Goal: Information Seeking & Learning: Learn about a topic

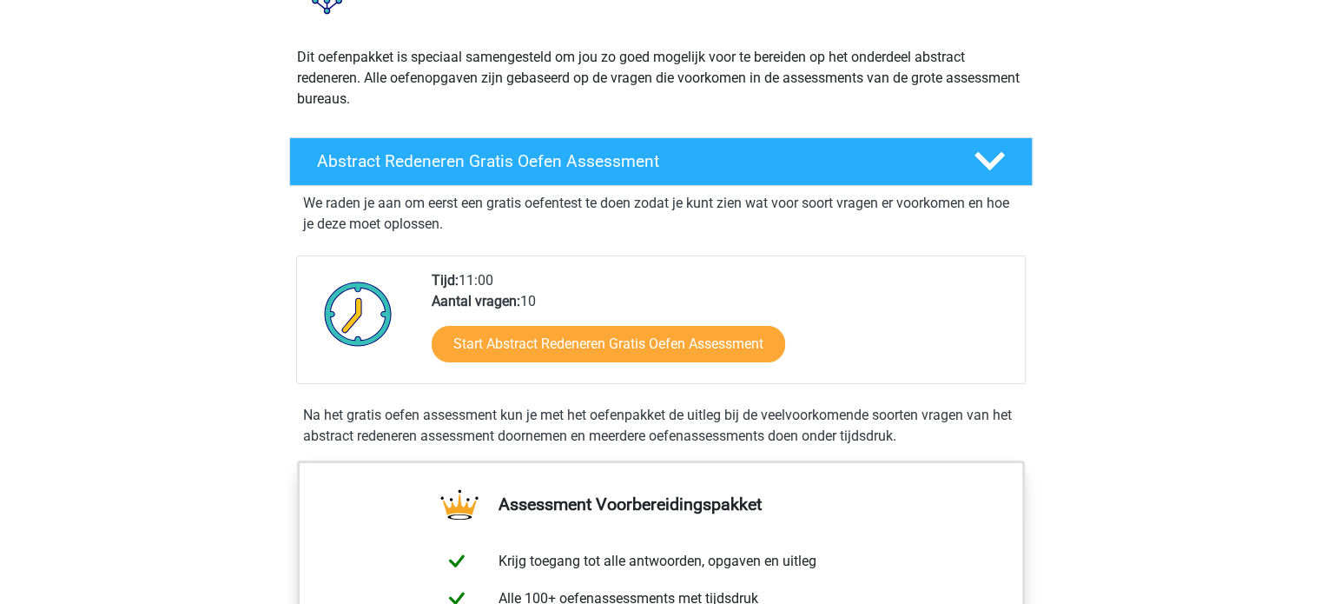
scroll to position [174, 0]
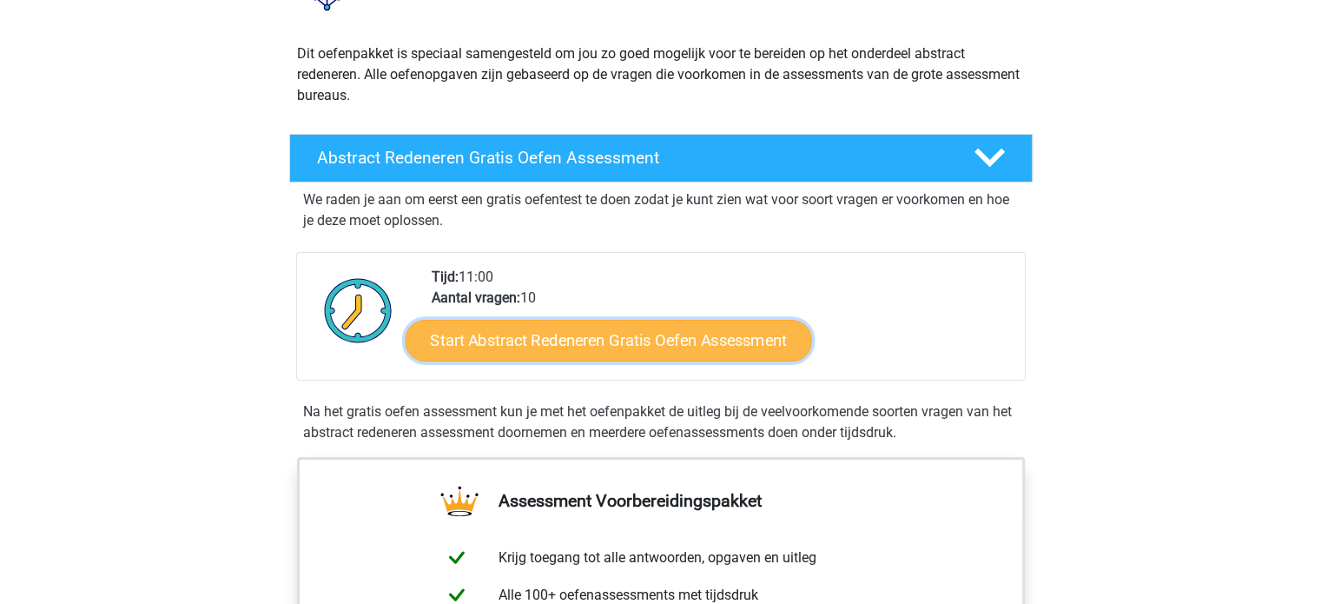
click at [645, 350] on link "Start Abstract Redeneren Gratis Oefen Assessment" at bounding box center [608, 340] width 406 height 42
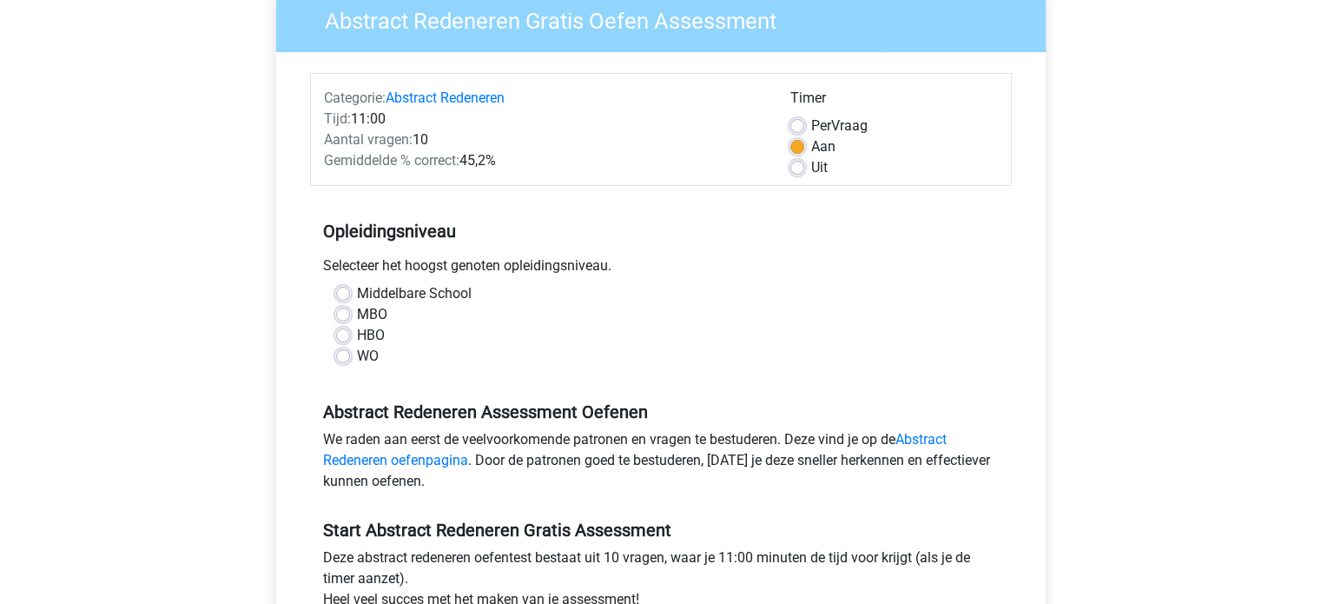
scroll to position [155, 0]
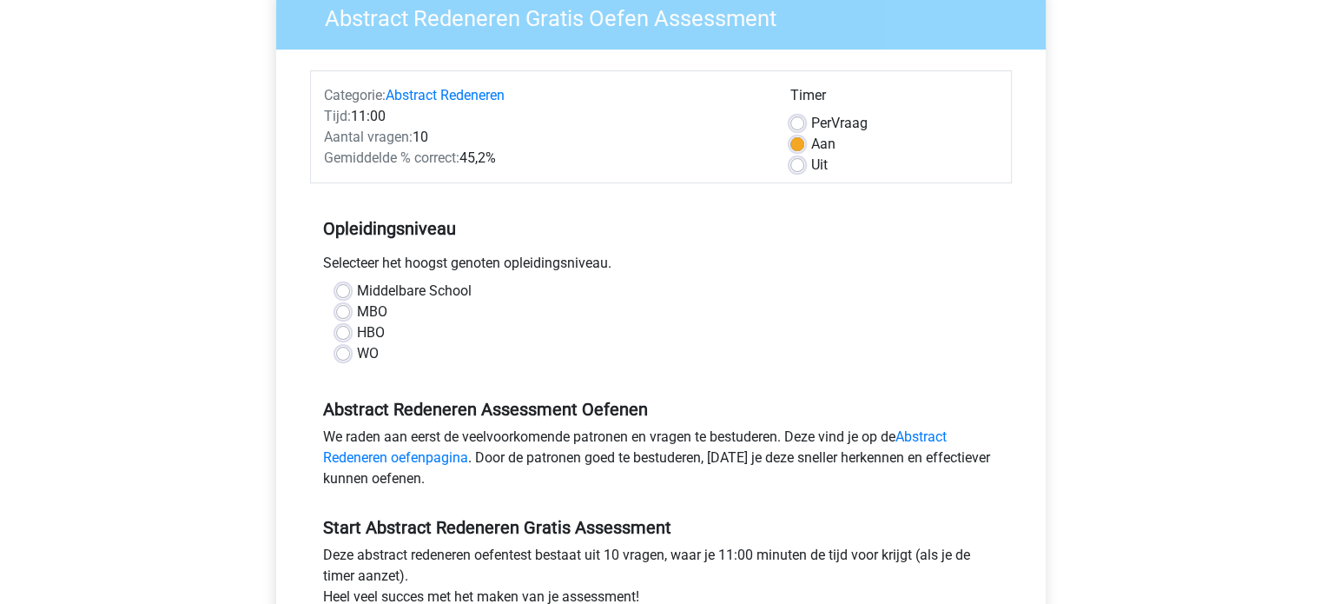
click at [357, 334] on label "HBO" at bounding box center [371, 332] width 28 height 21
click at [340, 334] on input "HBO" at bounding box center [343, 330] width 14 height 17
radio input "true"
click at [499, 349] on div "WO" at bounding box center [661, 353] width 650 height 21
click at [357, 357] on label "WO" at bounding box center [368, 353] width 22 height 21
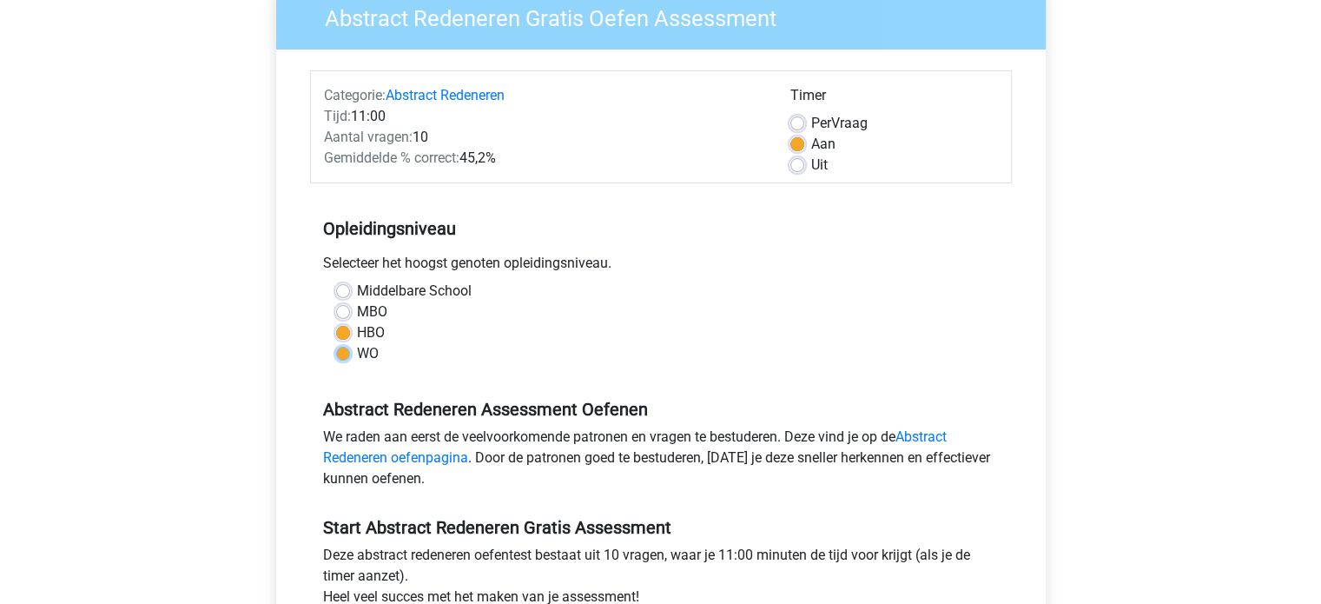
click at [340, 357] on input "WO" at bounding box center [343, 351] width 14 height 17
radio input "true"
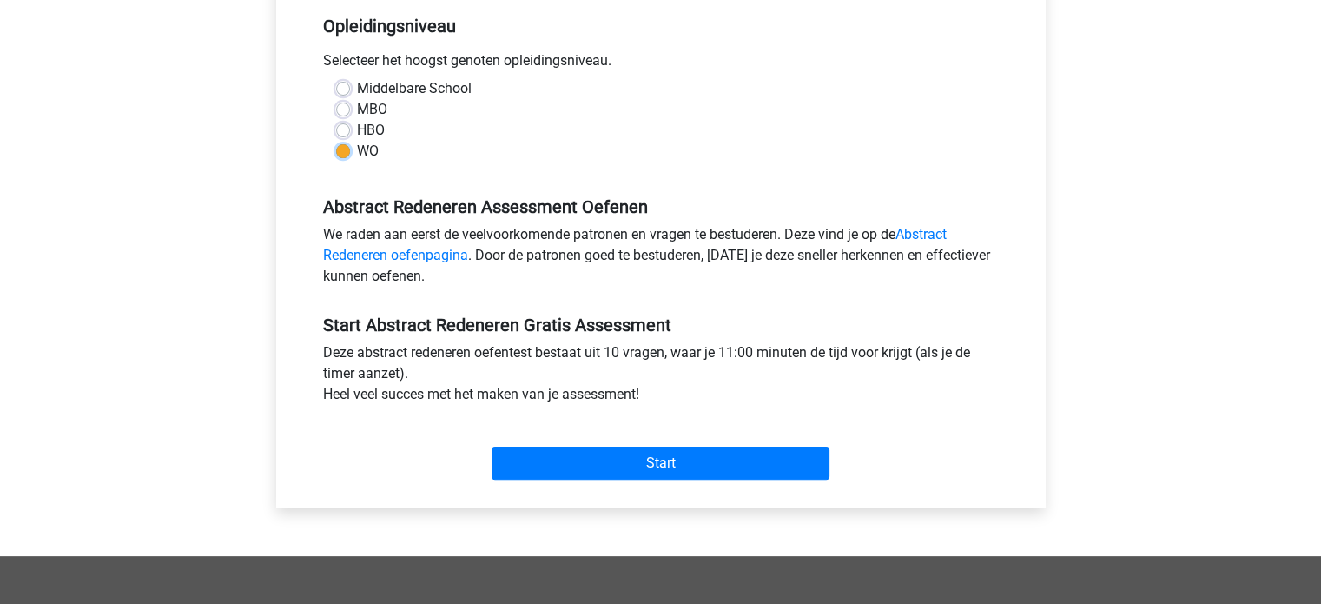
scroll to position [362, 0]
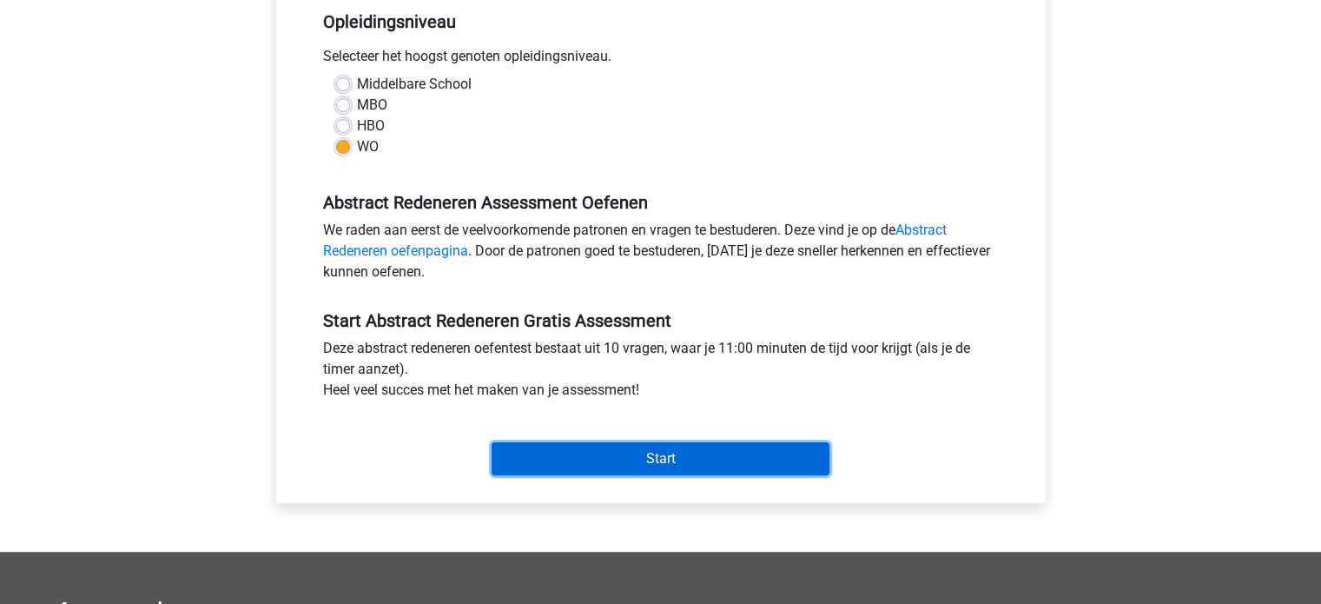
click at [704, 458] on input "Start" at bounding box center [661, 458] width 338 height 33
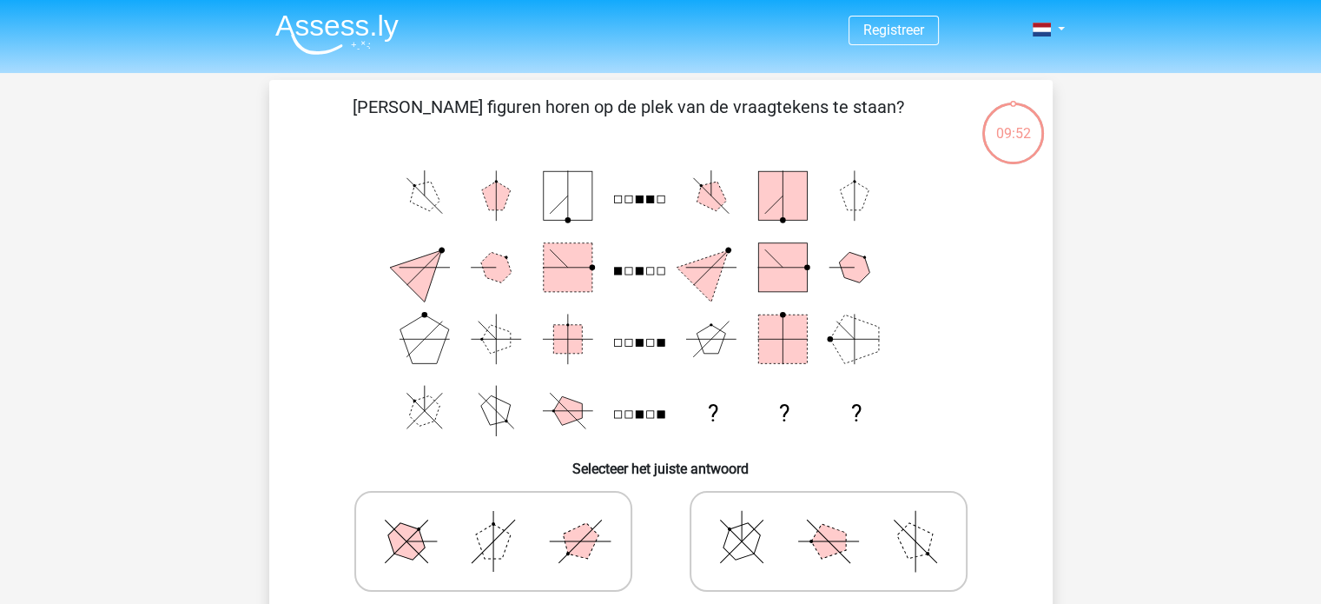
click at [787, 527] on icon at bounding box center [828, 541] width 261 height 87
click at [829, 519] on input "radio" at bounding box center [834, 513] width 11 height 11
radio input "true"
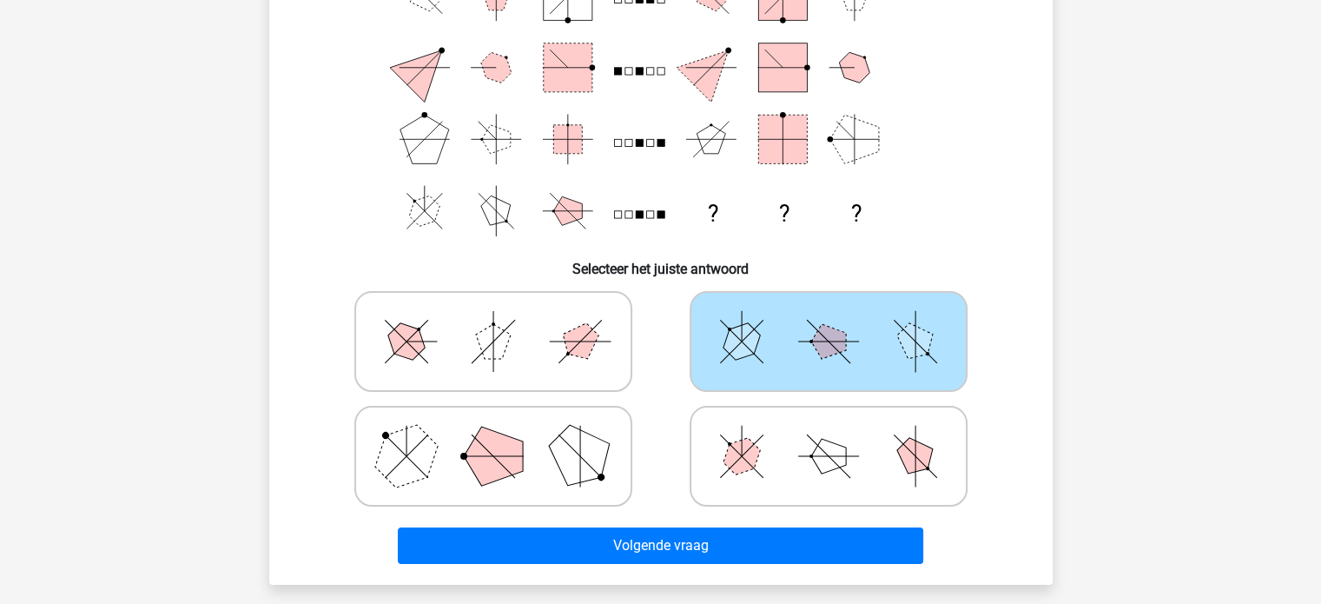
scroll to position [183, 0]
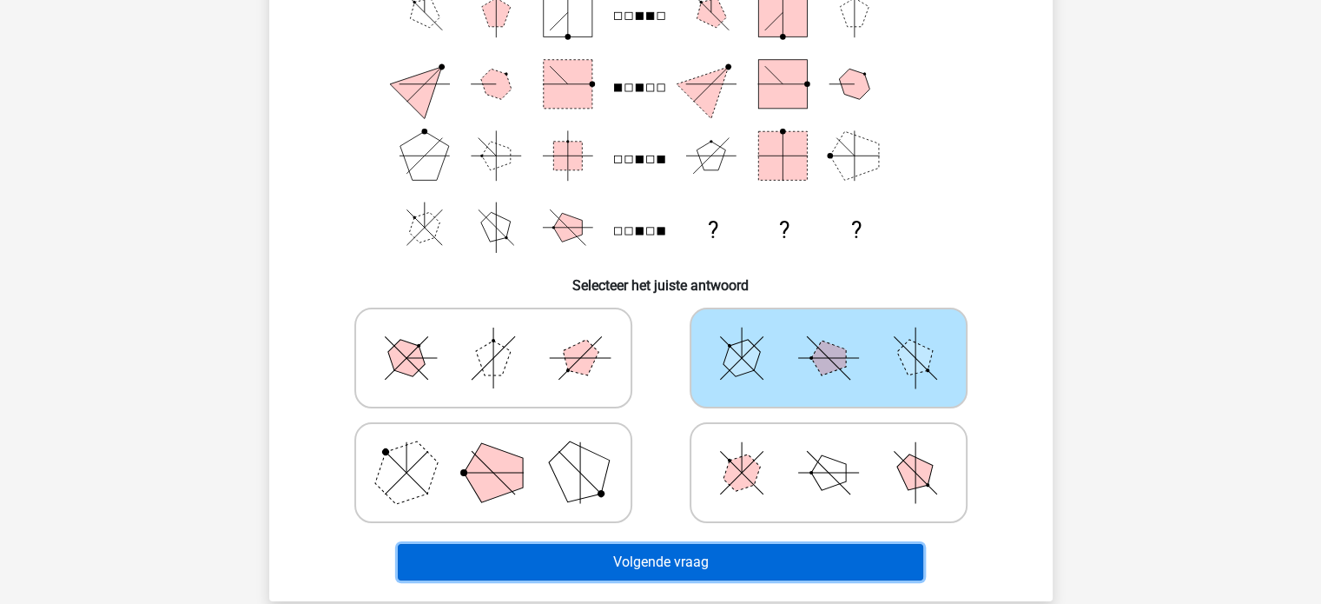
click at [663, 560] on button "Volgende vraag" at bounding box center [660, 562] width 525 height 36
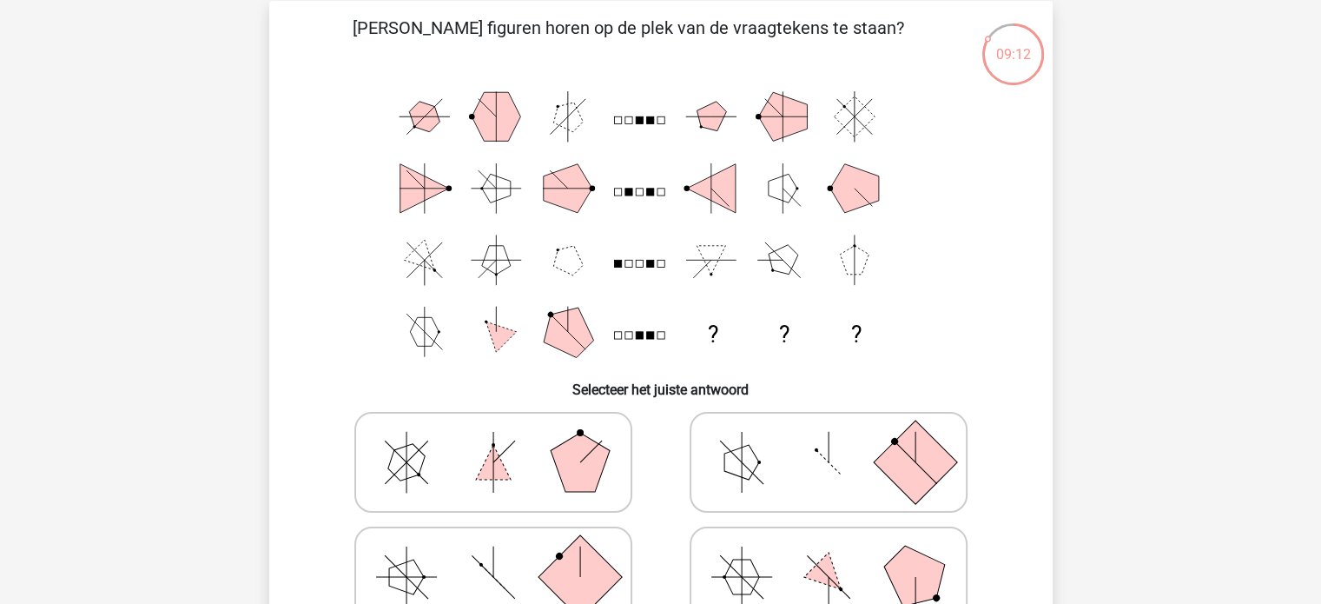
scroll to position [70, 0]
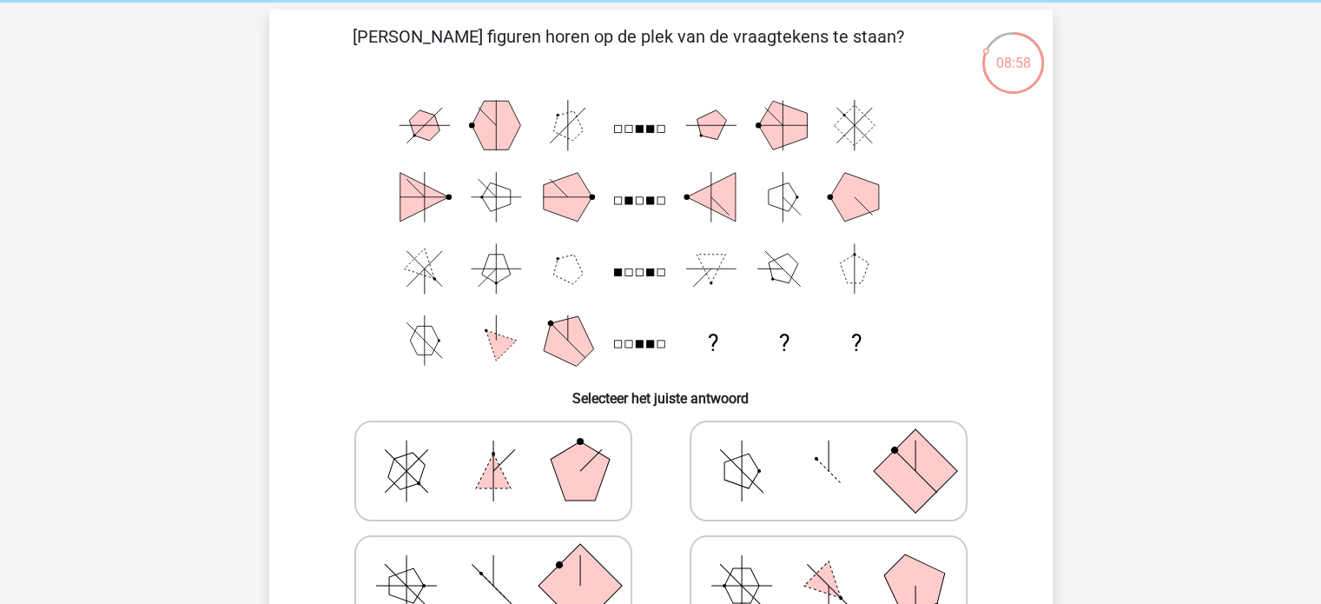
click at [551, 494] on icon at bounding box center [493, 470] width 261 height 87
click at [505, 449] on input "radio" at bounding box center [498, 443] width 11 height 11
radio input "true"
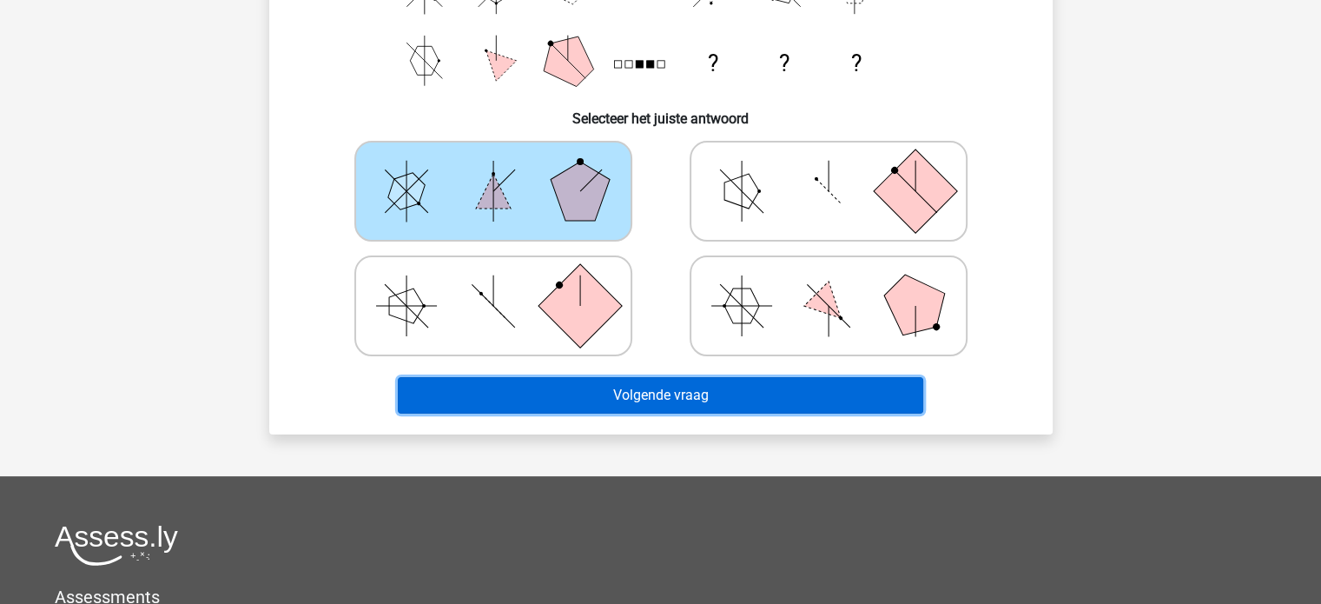
click at [894, 385] on button "Volgende vraag" at bounding box center [660, 395] width 525 height 36
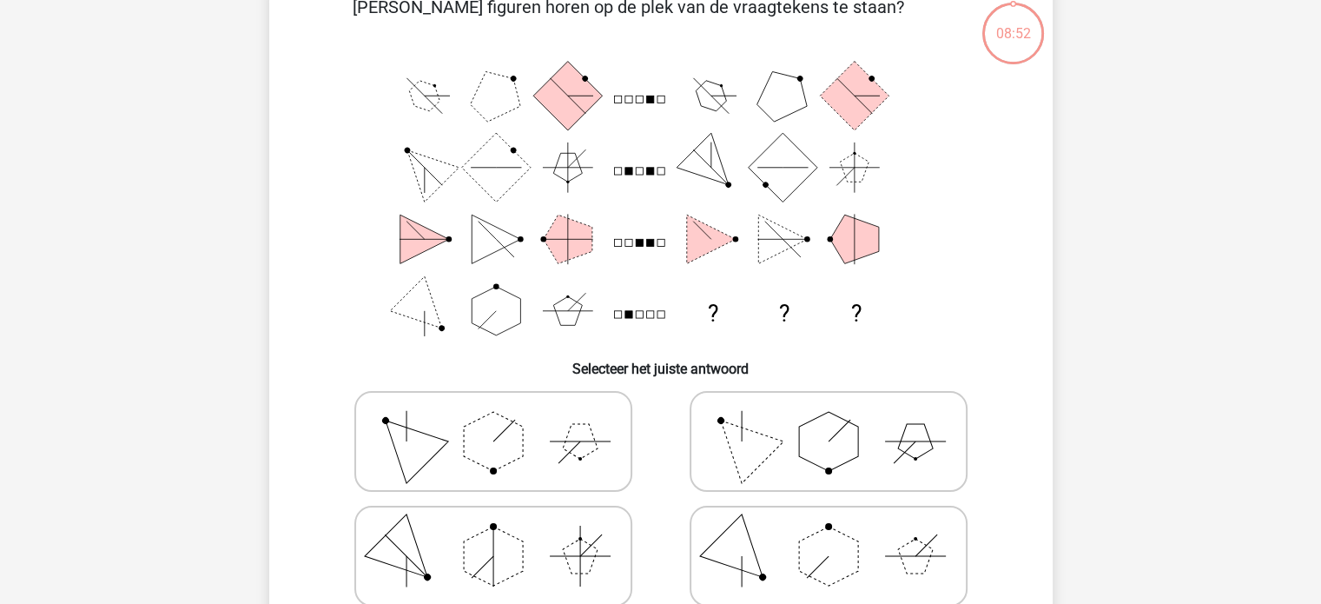
scroll to position [80, 0]
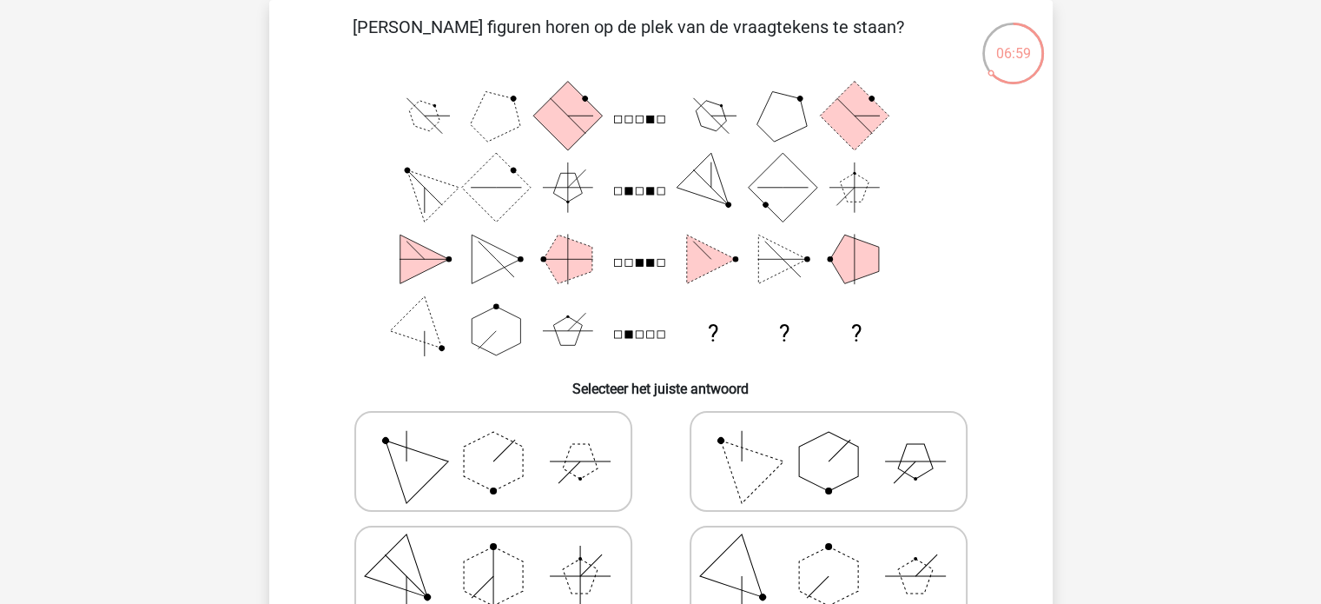
click at [879, 559] on icon at bounding box center [828, 575] width 261 height 87
click at [840, 554] on input "radio" at bounding box center [834, 548] width 11 height 11
radio input "true"
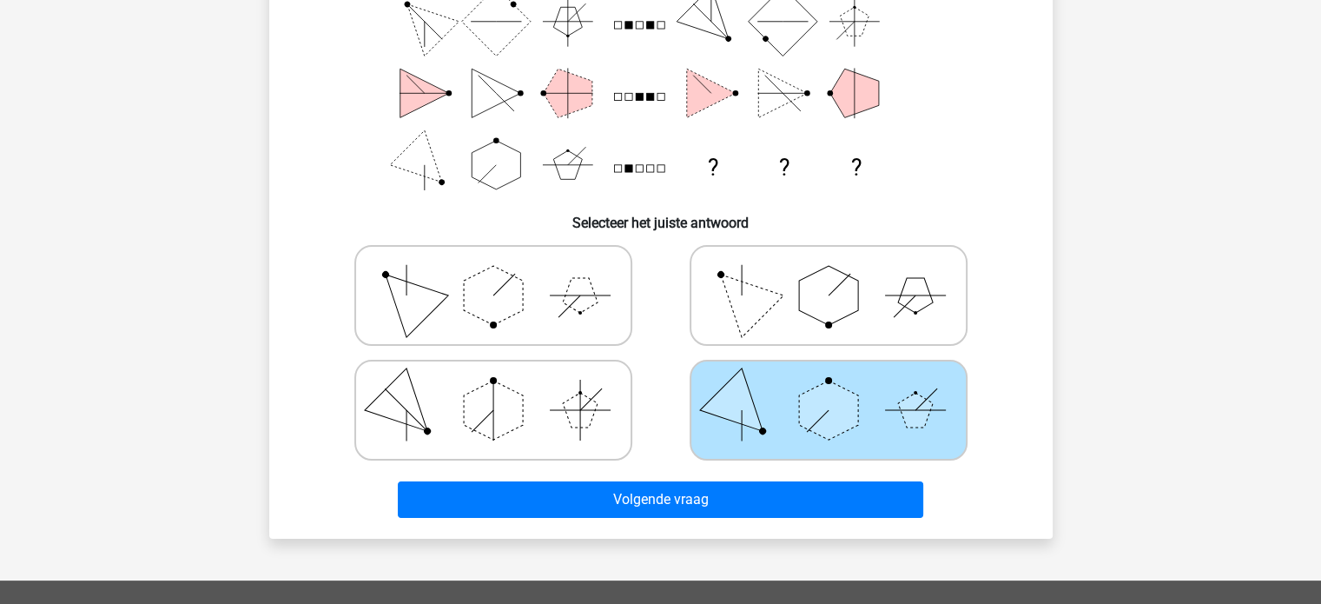
scroll to position [261, 0]
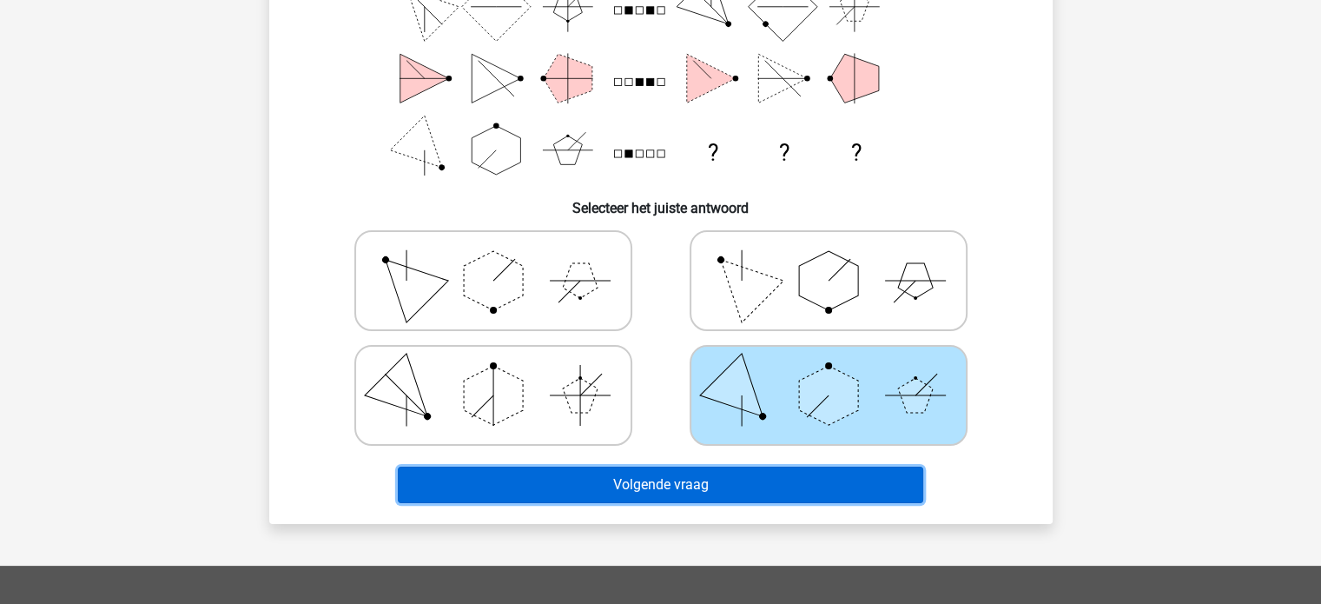
click at [860, 493] on button "Volgende vraag" at bounding box center [660, 484] width 525 height 36
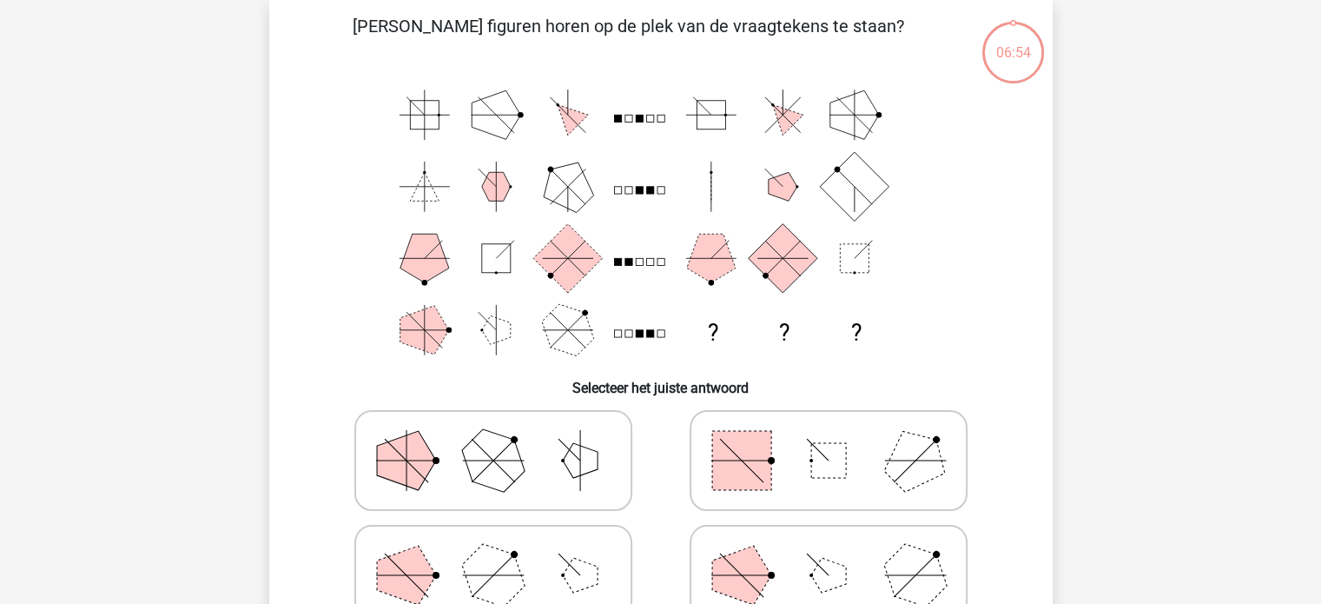
scroll to position [80, 0]
click at [862, 545] on icon at bounding box center [828, 575] width 261 height 87
click at [840, 545] on input "radio" at bounding box center [834, 548] width 11 height 11
radio input "true"
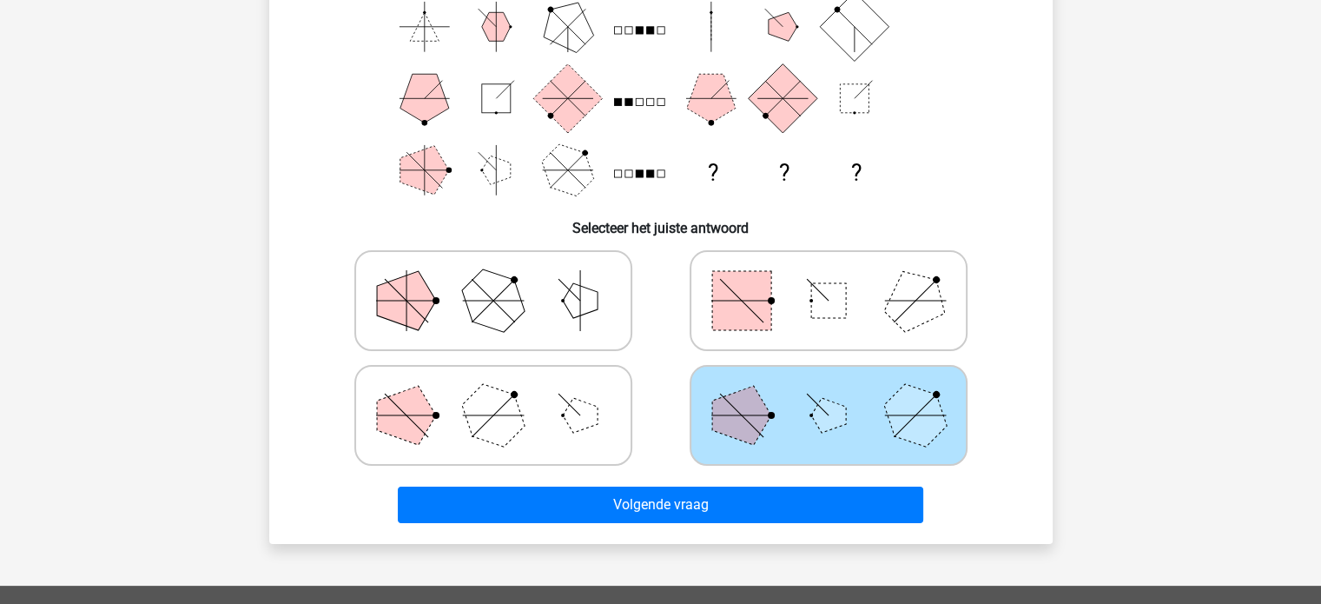
scroll to position [254, 0]
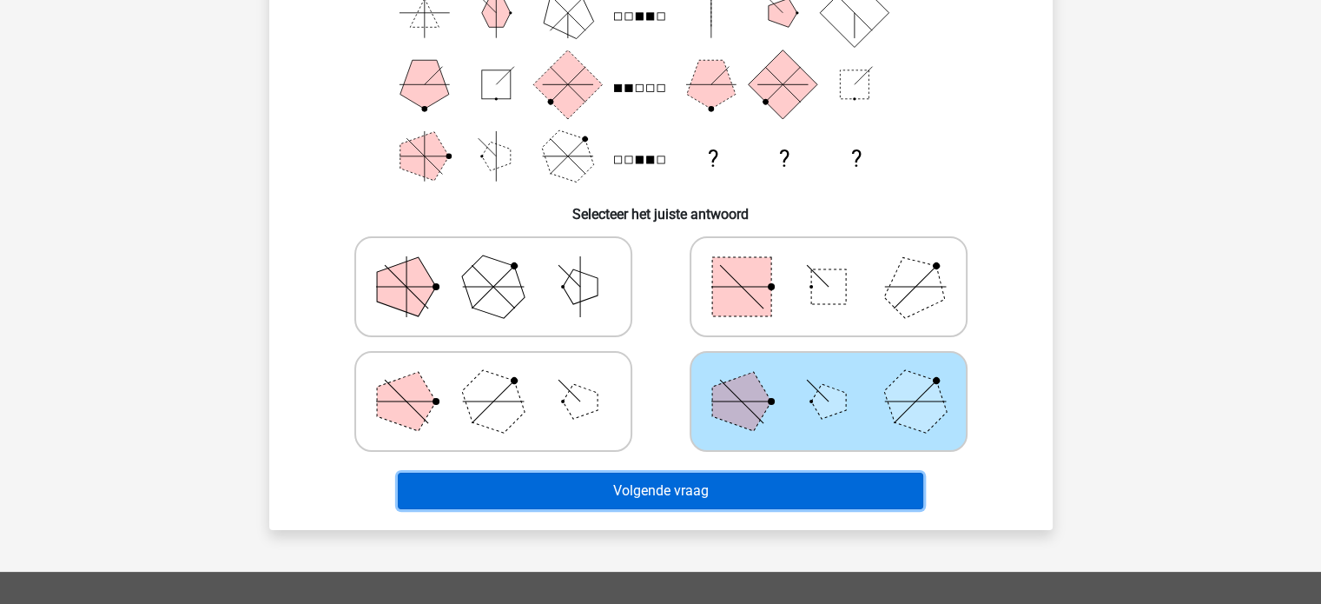
click at [816, 496] on button "Volgende vraag" at bounding box center [660, 490] width 525 height 36
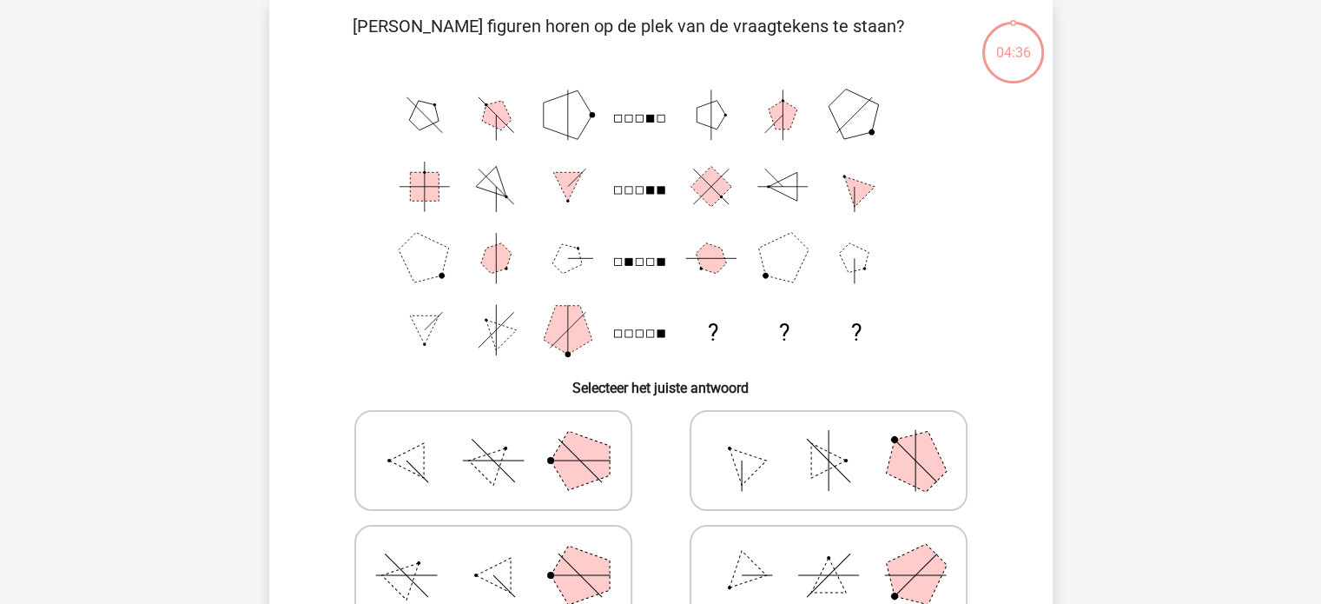
scroll to position [80, 0]
click at [450, 426] on icon at bounding box center [493, 461] width 261 height 87
click at [493, 428] on input "radio" at bounding box center [498, 433] width 11 height 11
radio input "true"
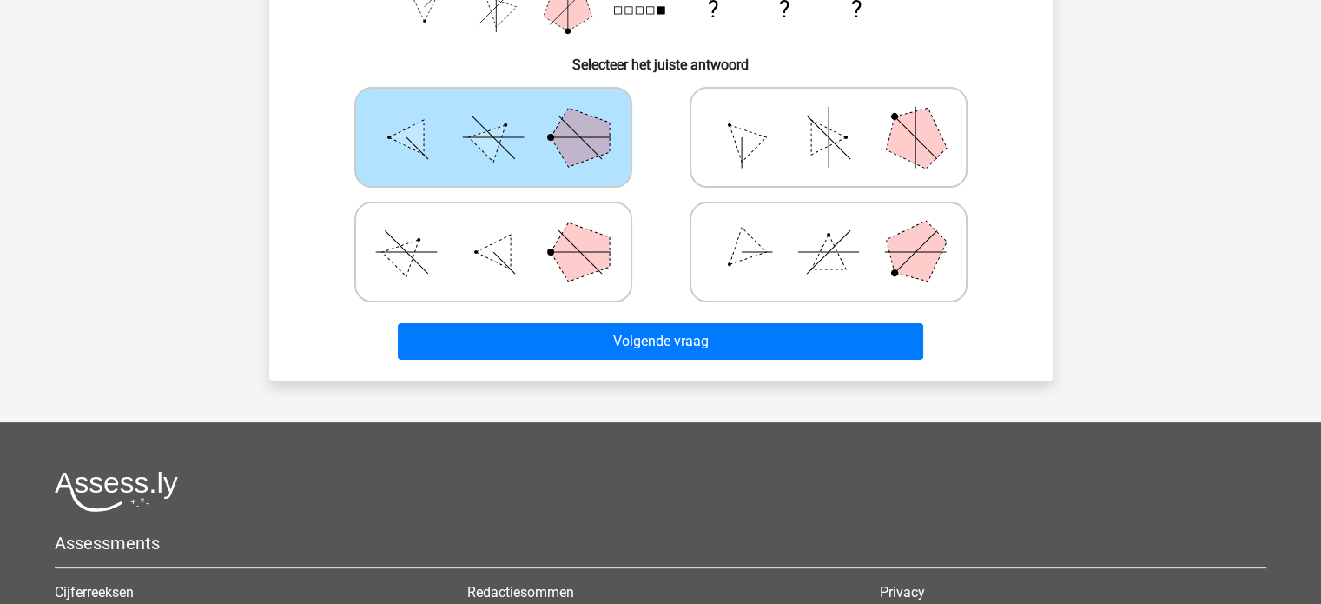
scroll to position [406, 0]
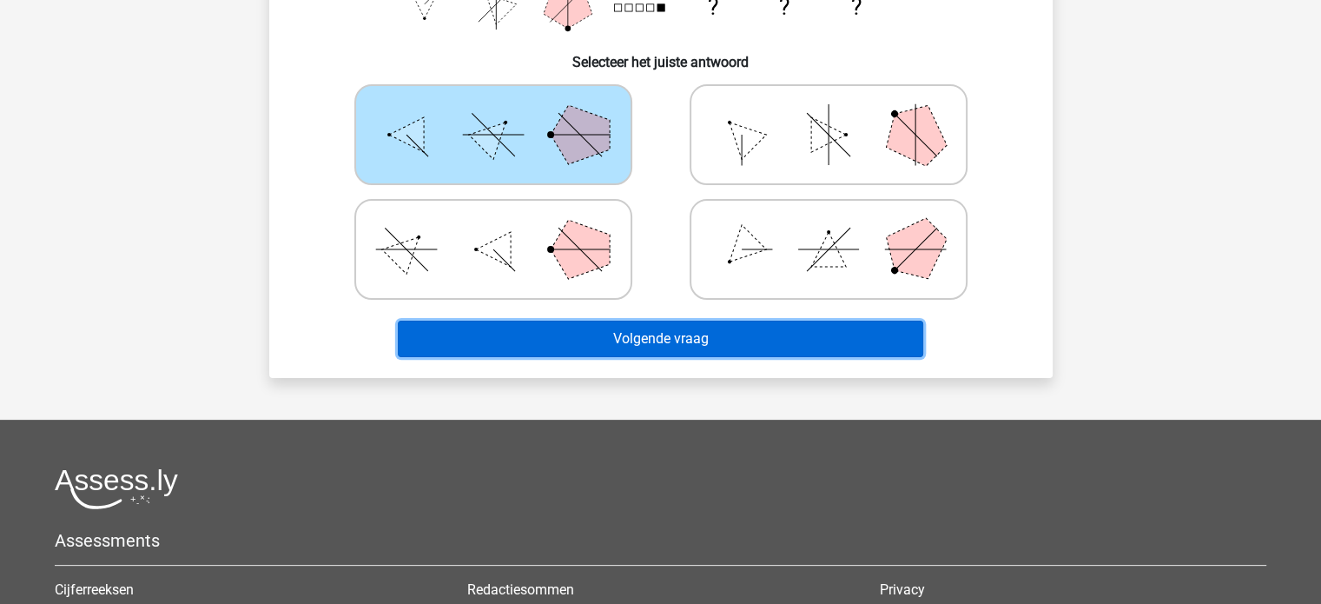
click at [809, 342] on button "Volgende vraag" at bounding box center [660, 338] width 525 height 36
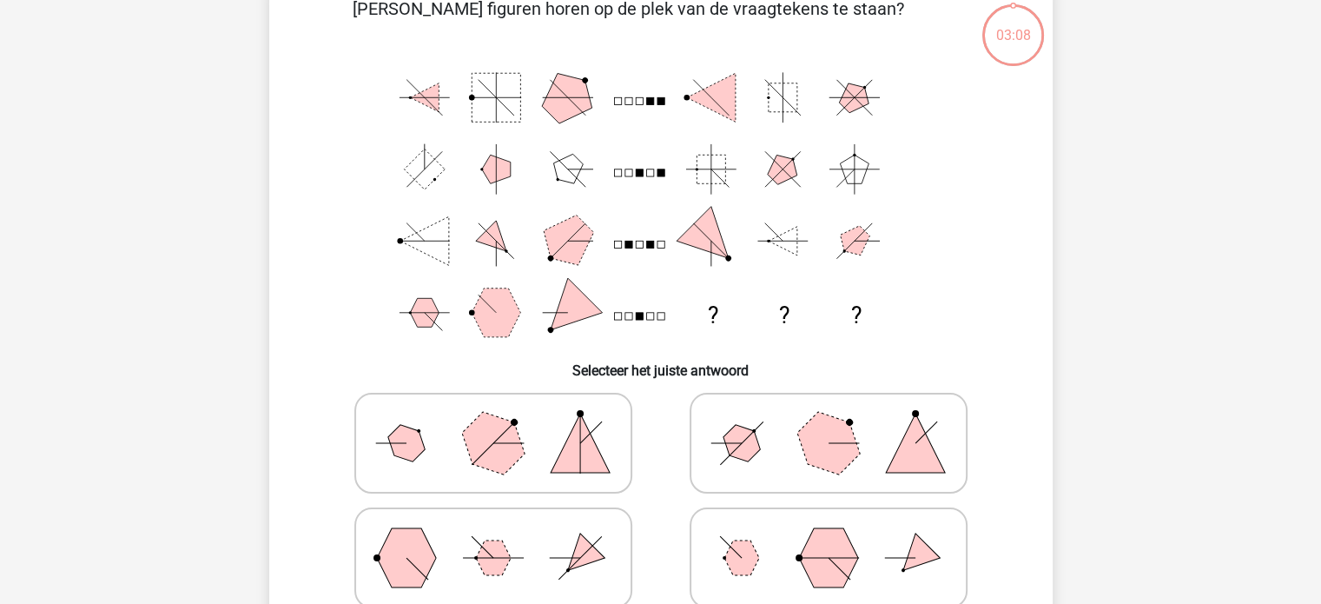
scroll to position [80, 0]
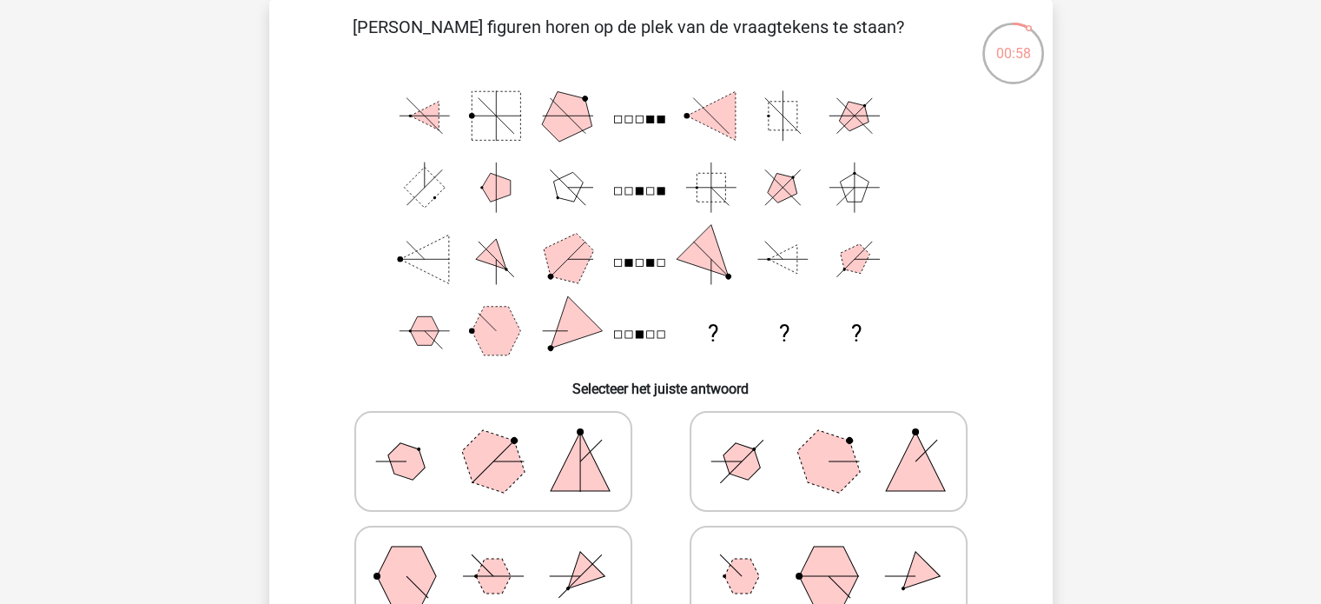
click at [488, 552] on icon at bounding box center [493, 575] width 261 height 87
click at [493, 552] on input "radio" at bounding box center [498, 548] width 11 height 11
radio input "true"
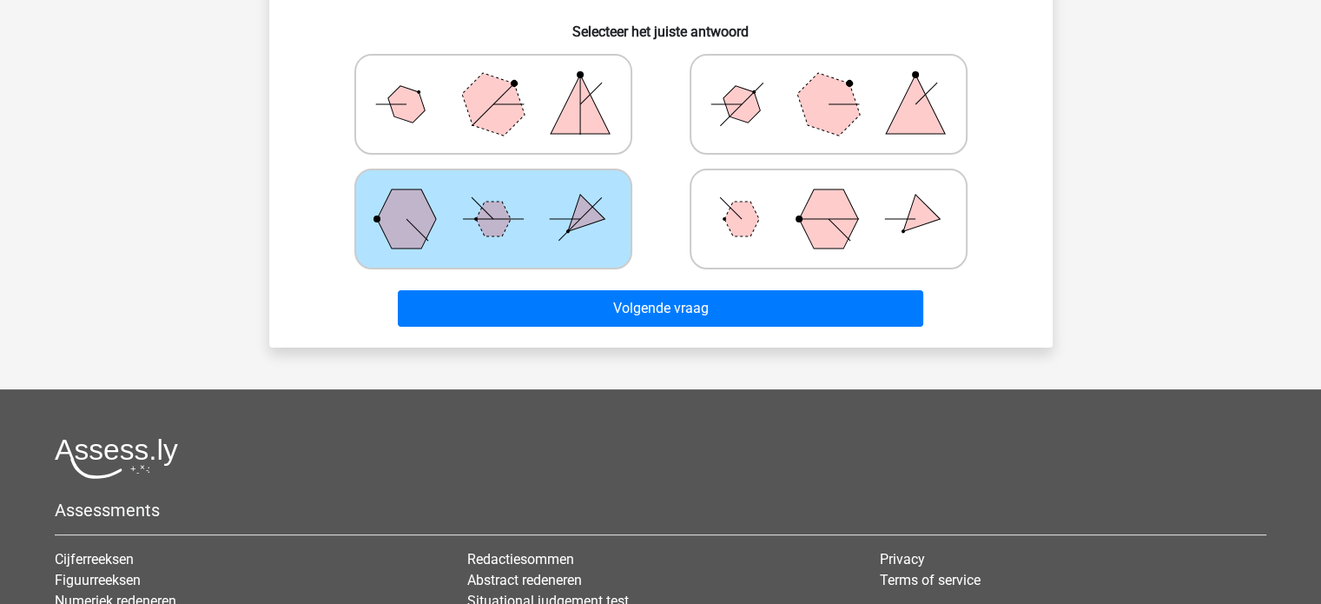
scroll to position [449, 0]
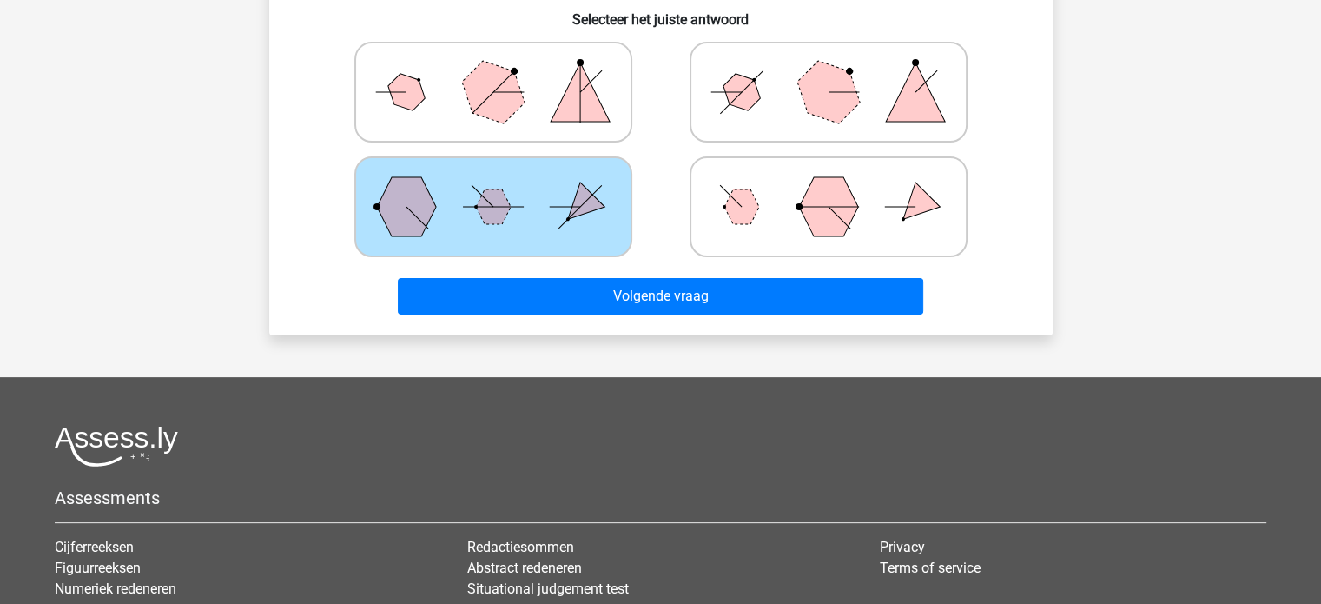
click at [740, 312] on div "Volgende vraag" at bounding box center [661, 299] width 670 height 43
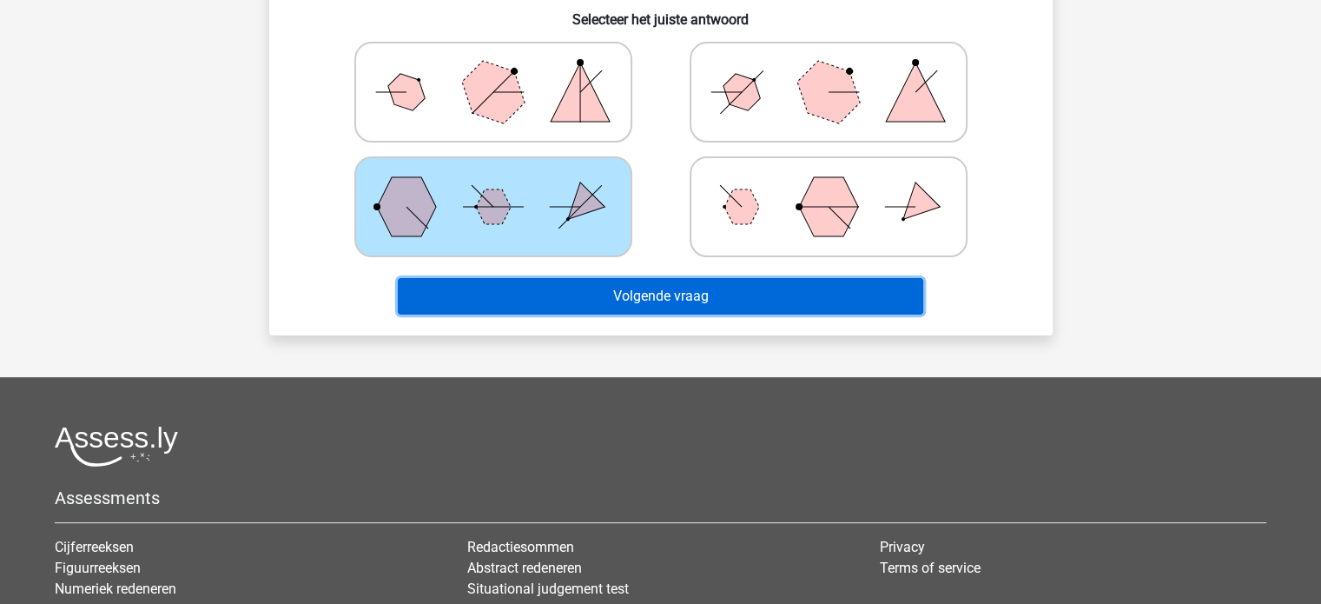
click at [740, 306] on button "Volgende vraag" at bounding box center [660, 296] width 525 height 36
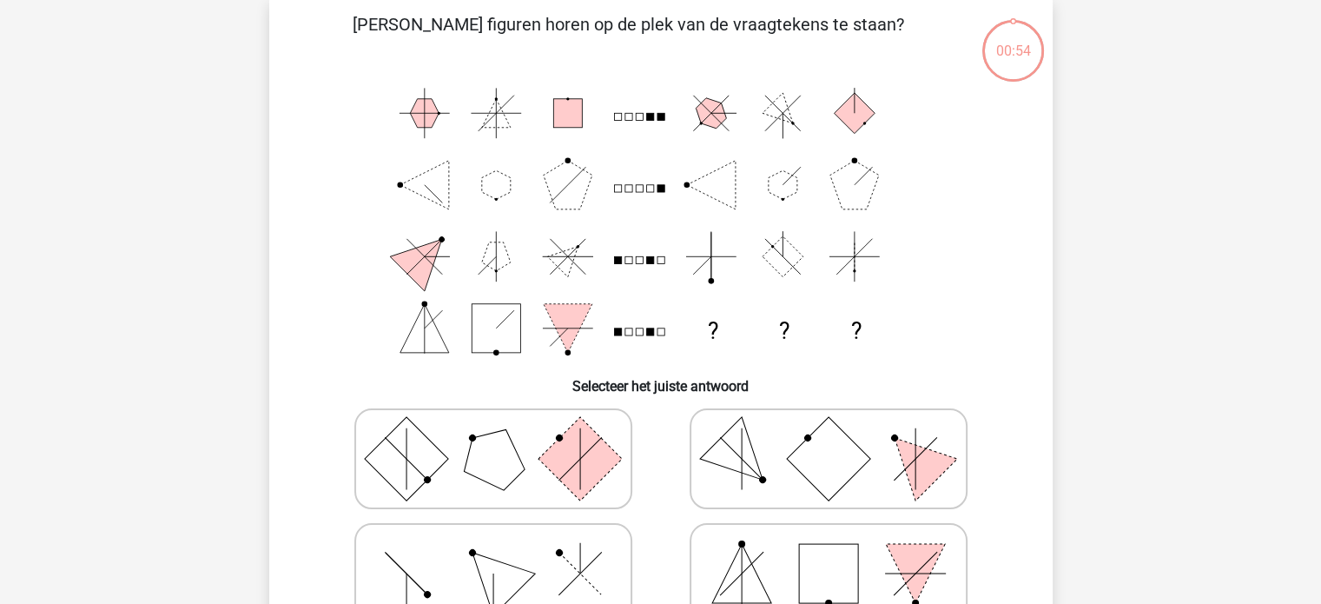
scroll to position [80, 0]
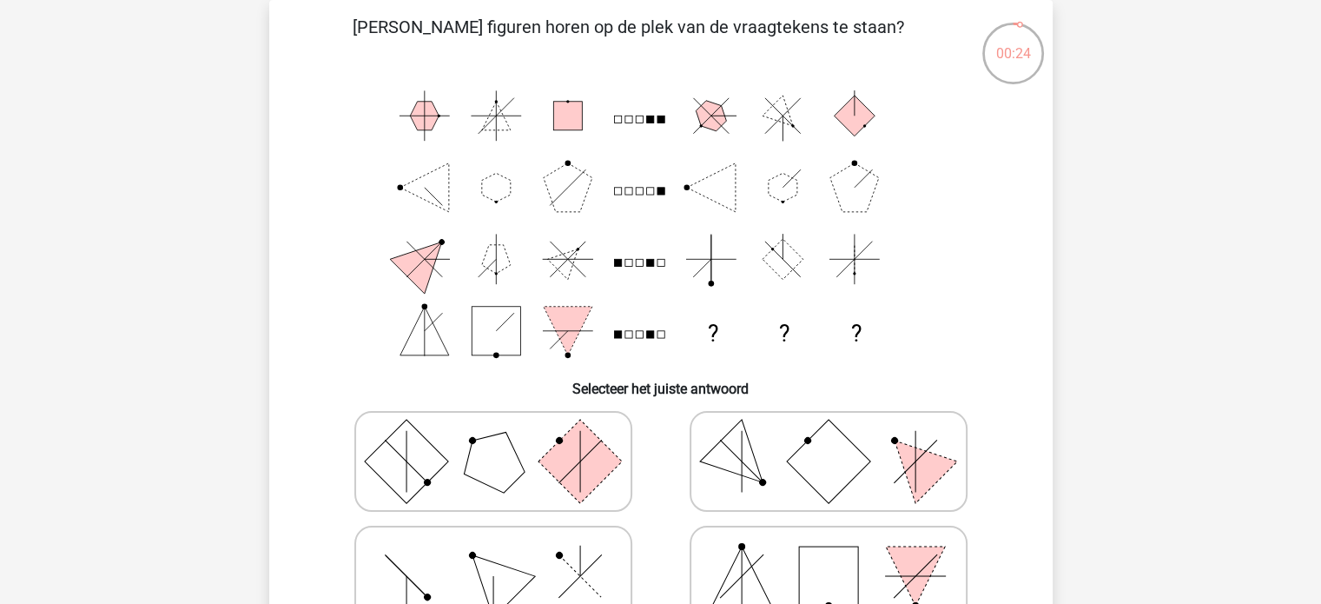
click at [477, 576] on icon at bounding box center [493, 575] width 261 height 87
click at [493, 554] on input "radio" at bounding box center [498, 548] width 11 height 11
radio input "true"
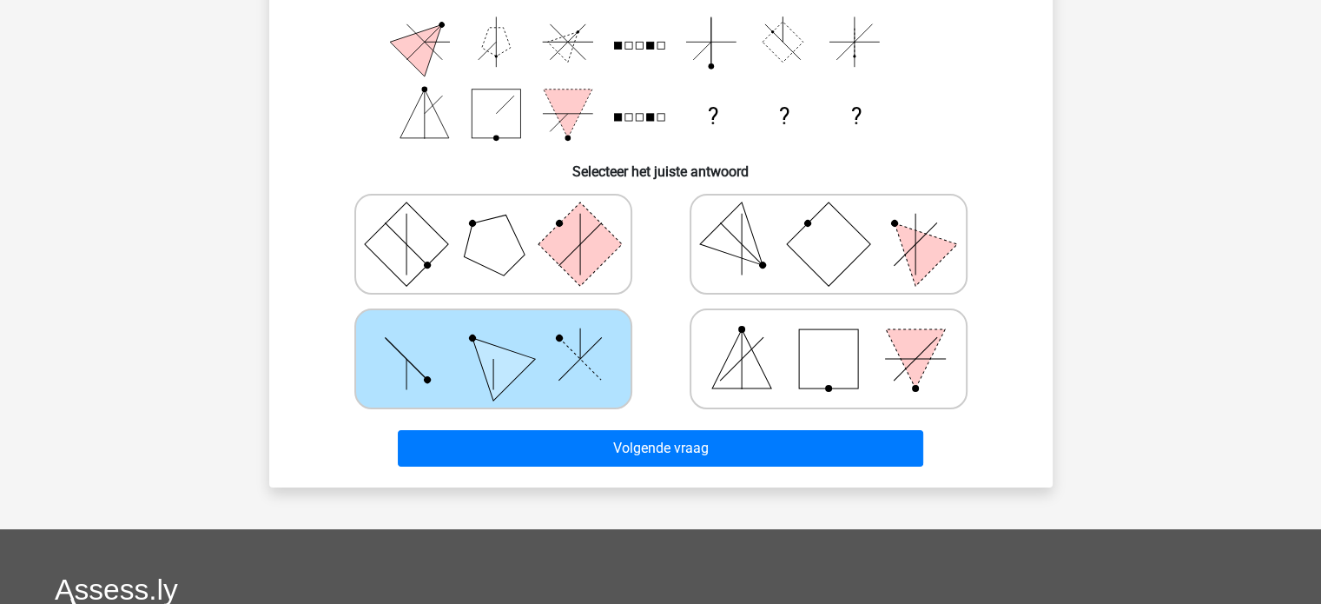
scroll to position [299, 0]
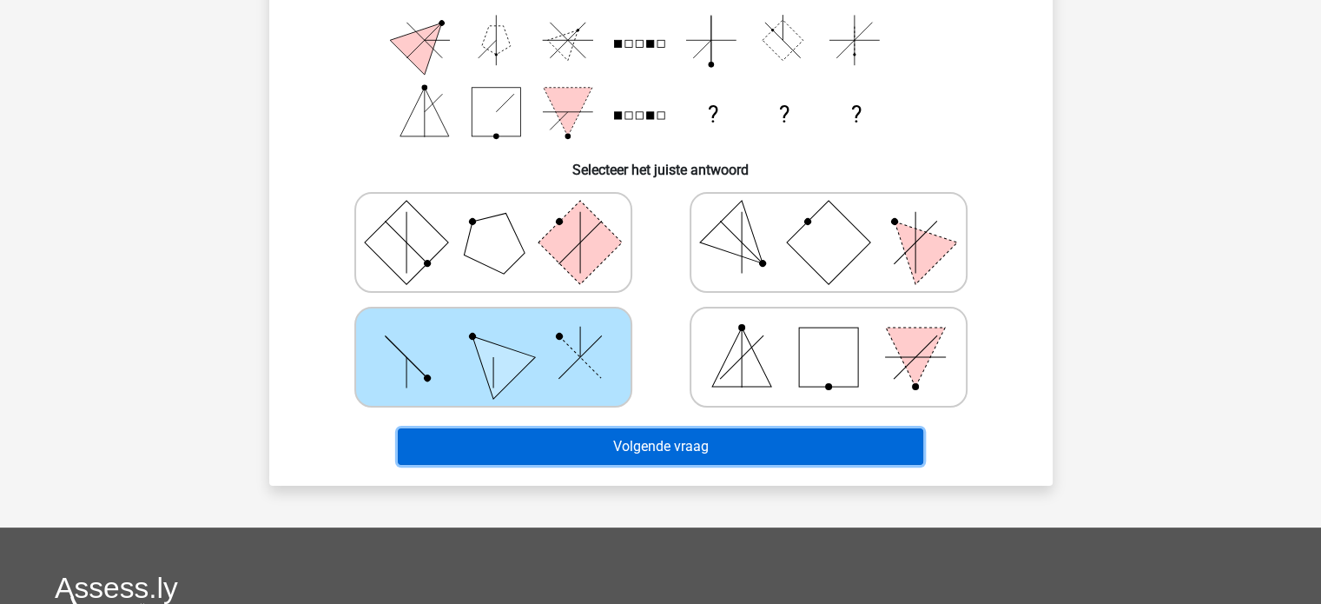
click at [660, 439] on button "Volgende vraag" at bounding box center [660, 446] width 525 height 36
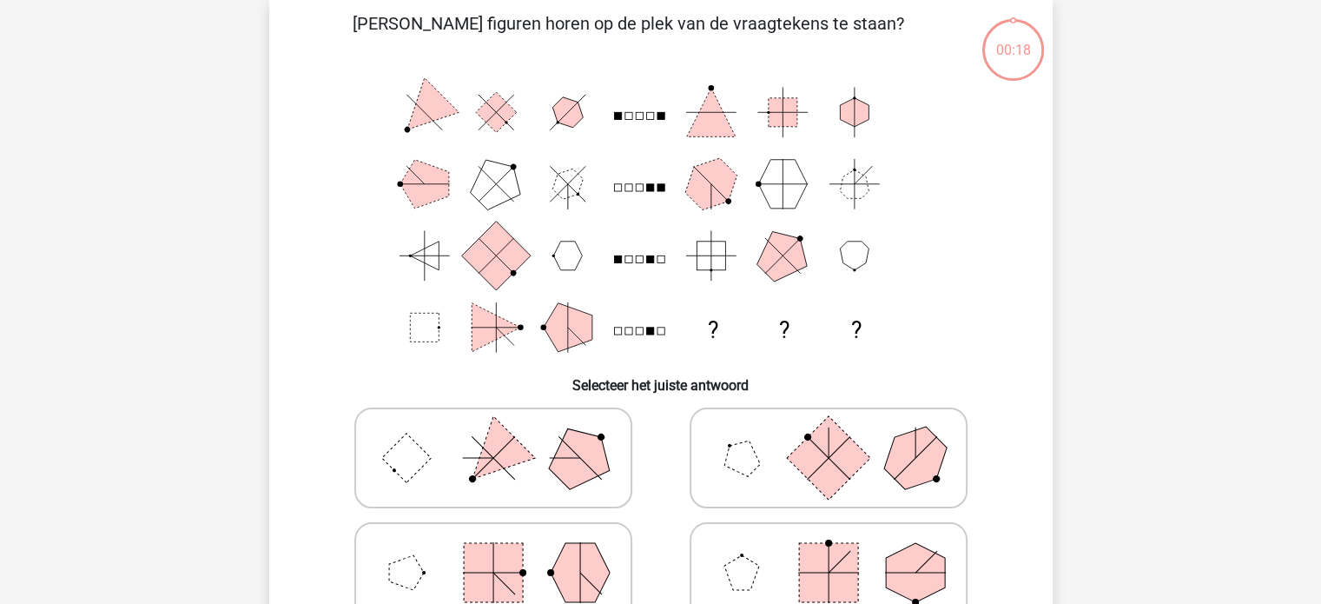
scroll to position [80, 0]
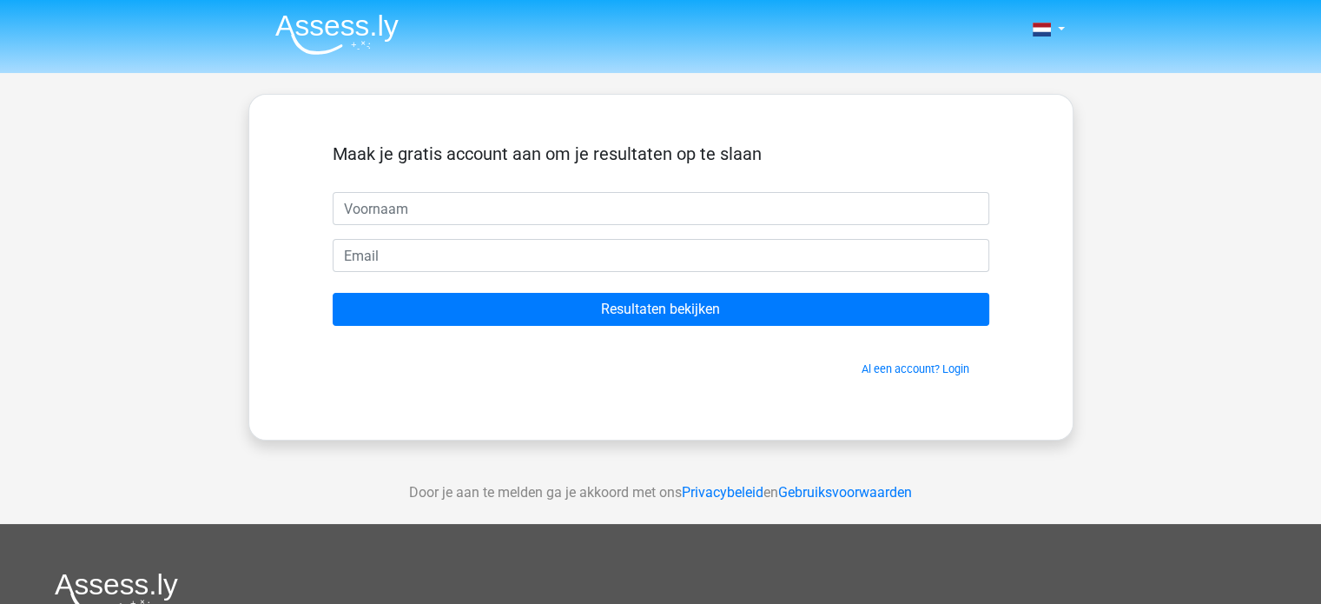
drag, startPoint x: 0, startPoint y: 0, endPoint x: 665, endPoint y: 193, distance: 692.6
click at [665, 193] on input "text" at bounding box center [661, 208] width 657 height 33
type input "Nele"
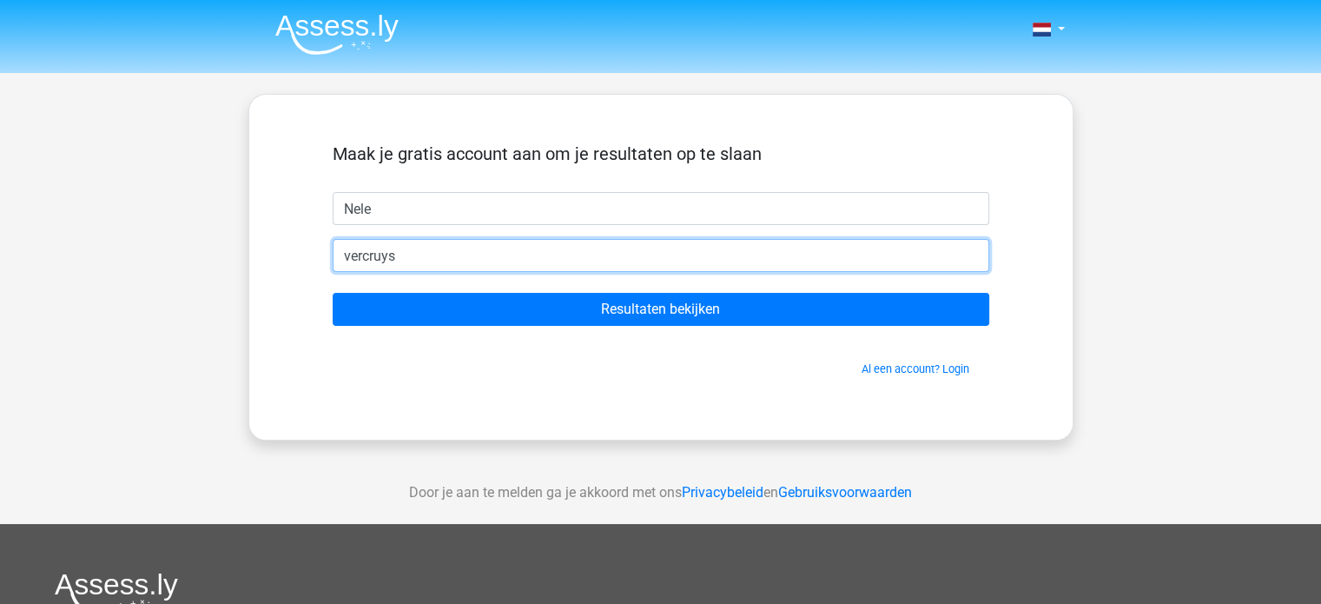
type input "[EMAIL_ADDRESS][DOMAIN_NAME]"
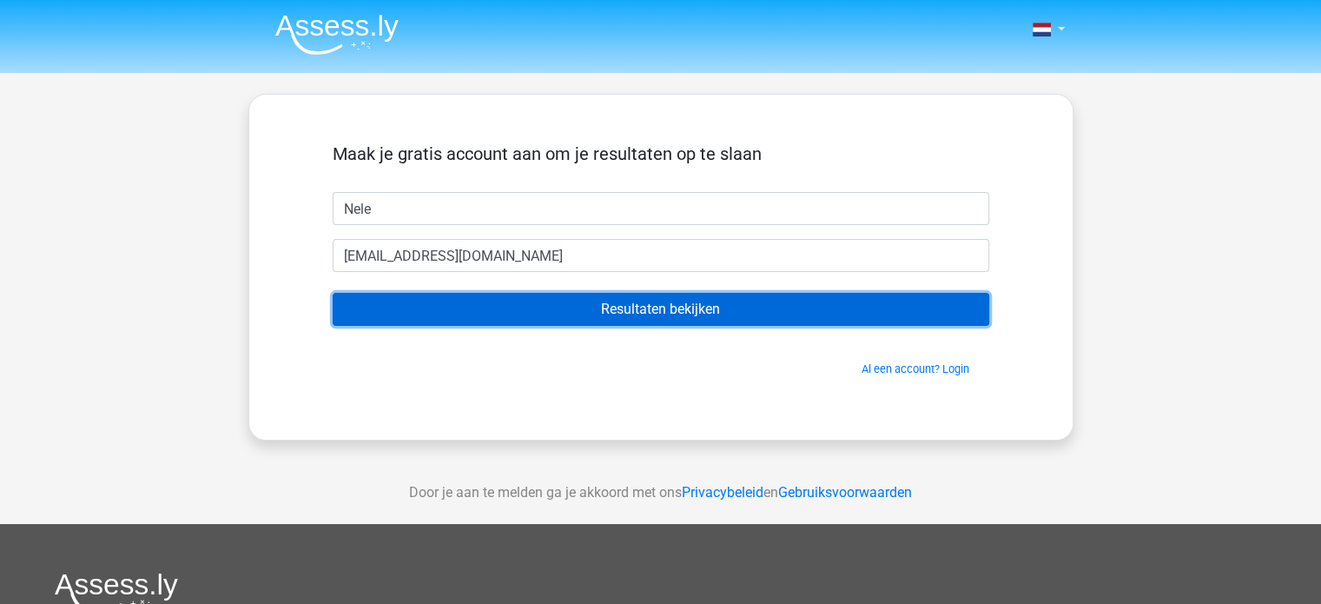
click at [668, 301] on input "Resultaten bekijken" at bounding box center [661, 309] width 657 height 33
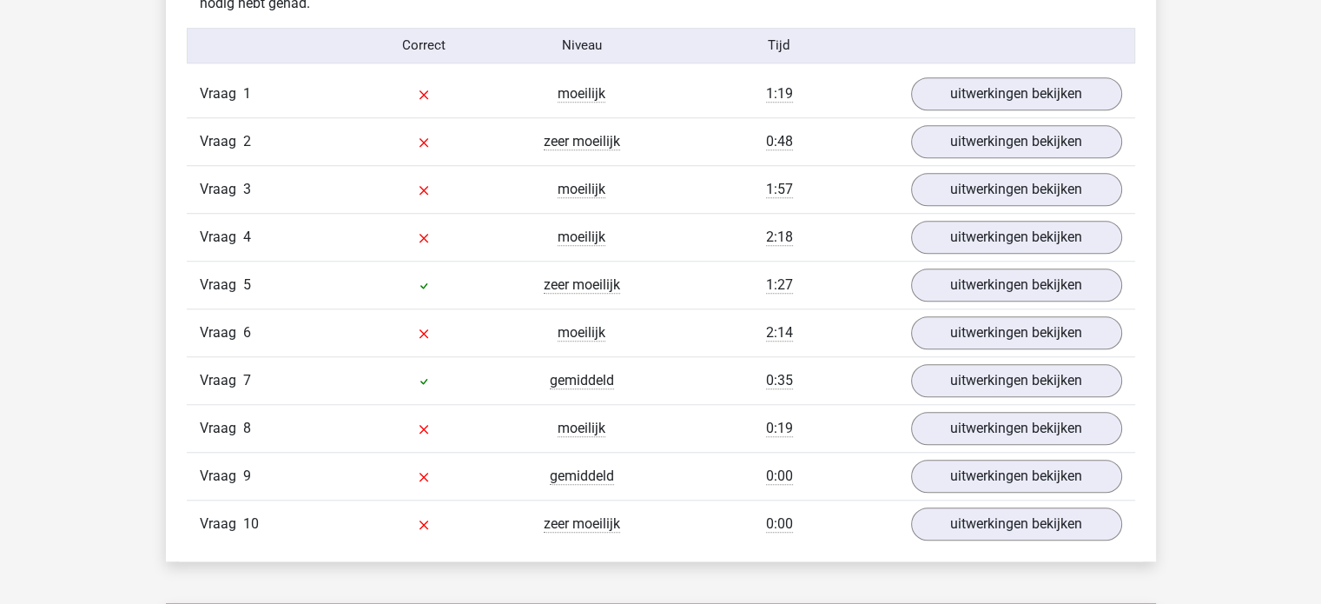
scroll to position [1424, 0]
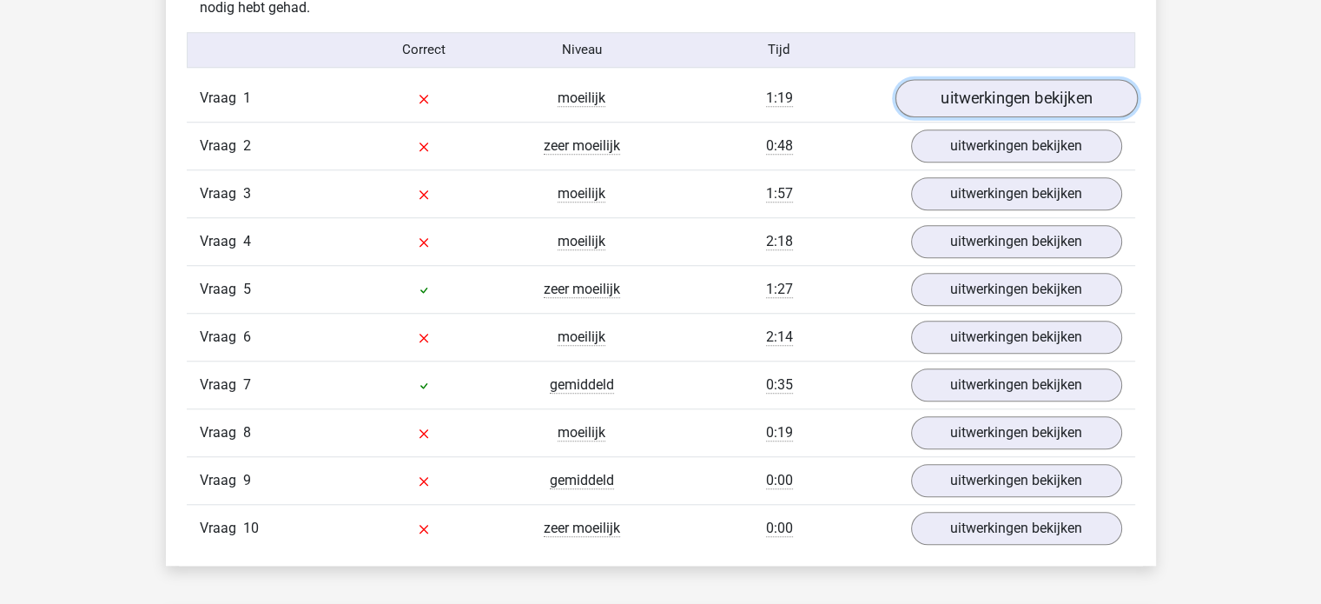
click at [966, 97] on link "uitwerkingen bekijken" at bounding box center [1016, 98] width 242 height 38
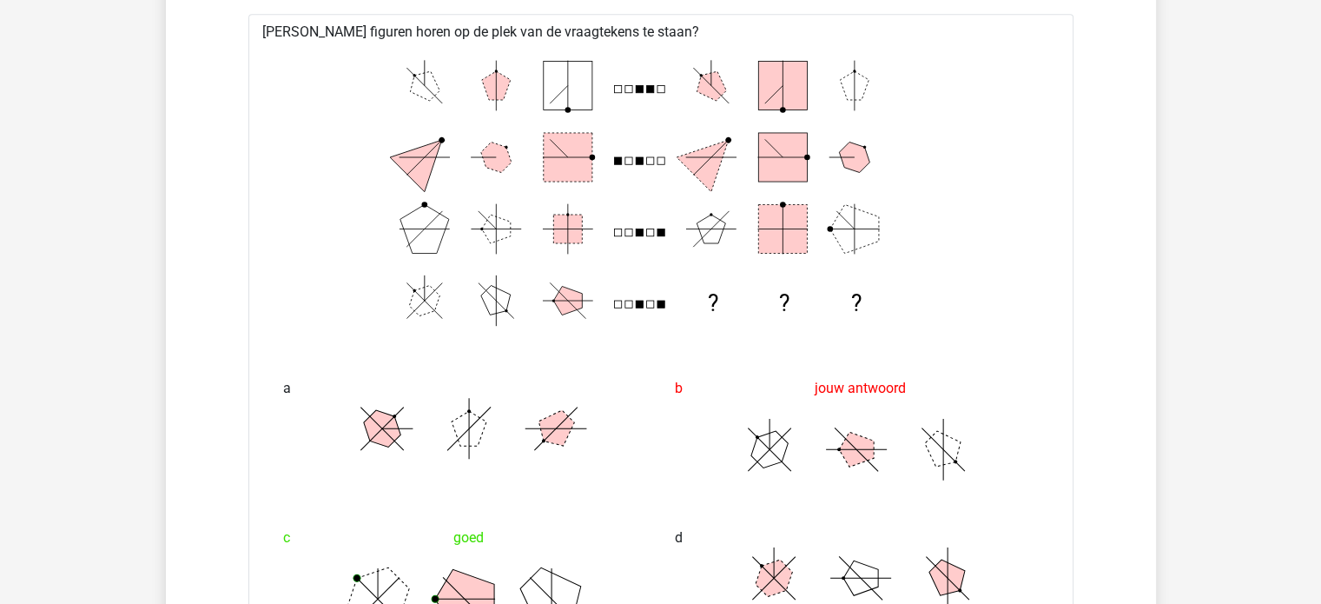
scroll to position [1570, 0]
